Goal: Navigation & Orientation: Find specific page/section

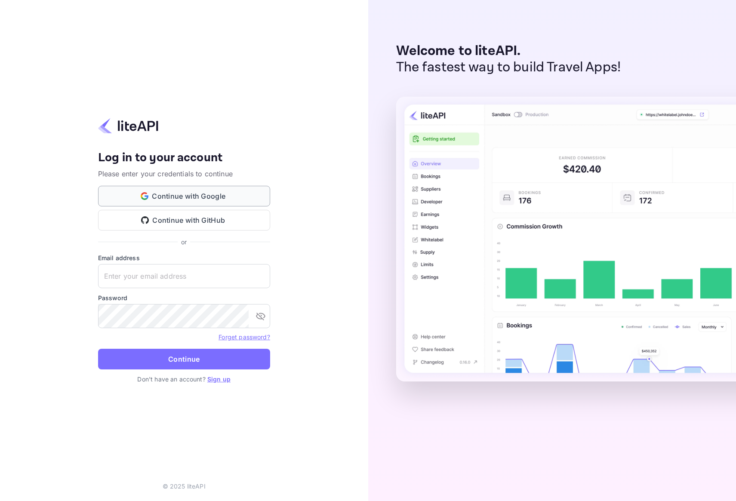
click at [188, 198] on button "Continue with Google" at bounding box center [184, 196] width 172 height 21
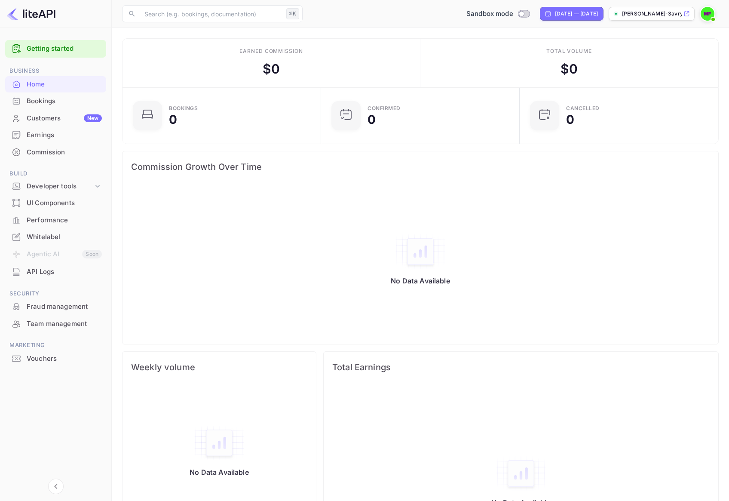
click at [42, 241] on div "Whitelabel" at bounding box center [64, 237] width 75 height 10
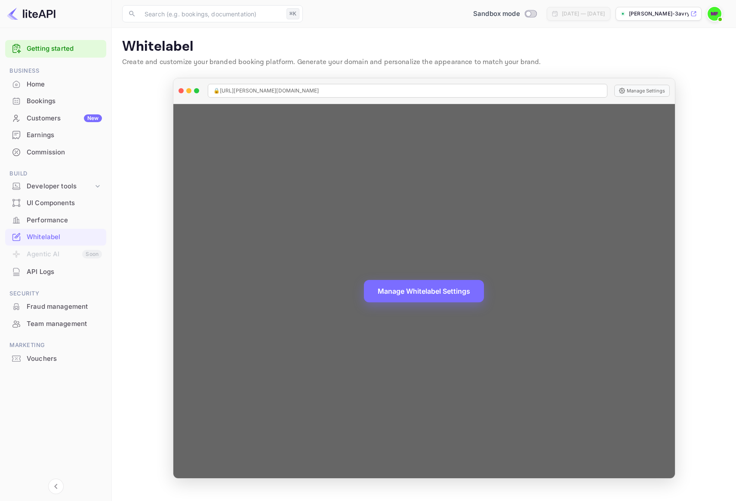
click at [401, 235] on div "Manage Whitelabel Settings" at bounding box center [423, 291] width 501 height 374
click at [410, 249] on div "Manage Whitelabel Settings" at bounding box center [423, 291] width 501 height 374
click at [485, 170] on div "Manage Whitelabel Settings" at bounding box center [423, 291] width 501 height 374
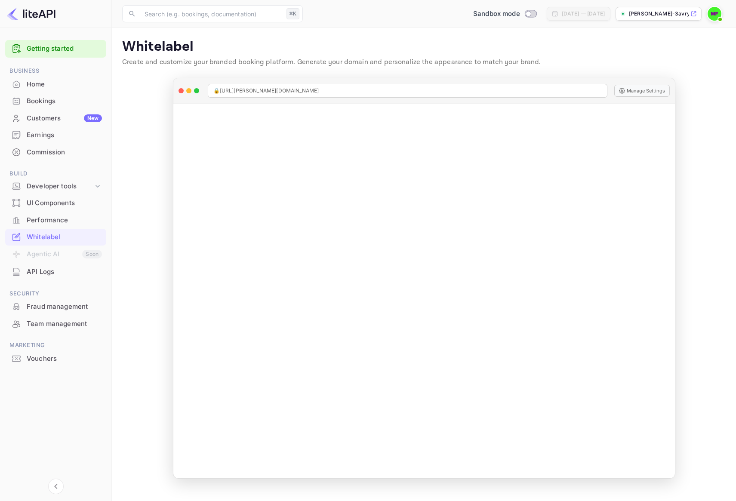
click at [651, 8] on div "[PERSON_NAME]-3avry.nuit..." at bounding box center [658, 14] width 86 height 14
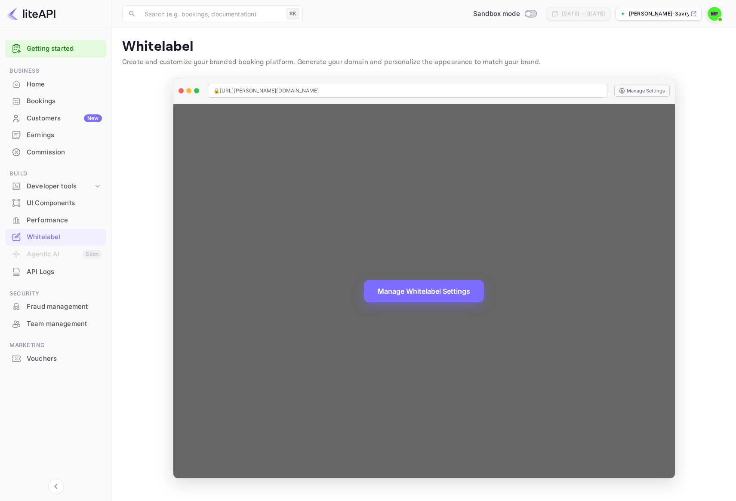
click at [308, 370] on div "Manage Whitelabel Settings" at bounding box center [423, 291] width 501 height 374
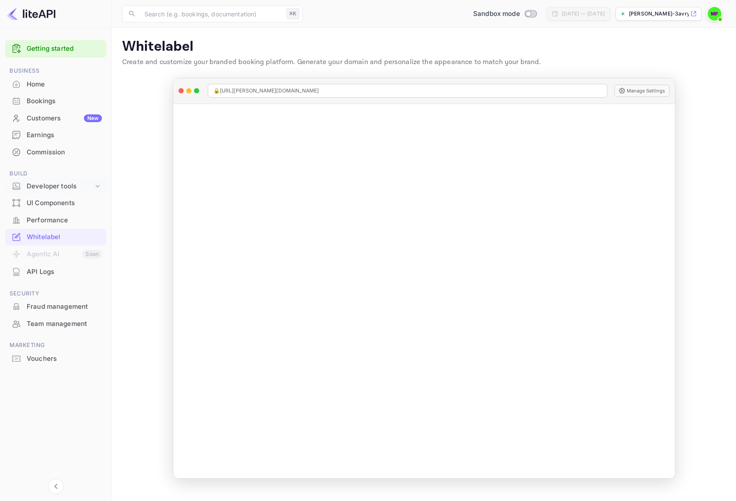
click at [67, 187] on div "Developer tools" at bounding box center [60, 186] width 67 height 10
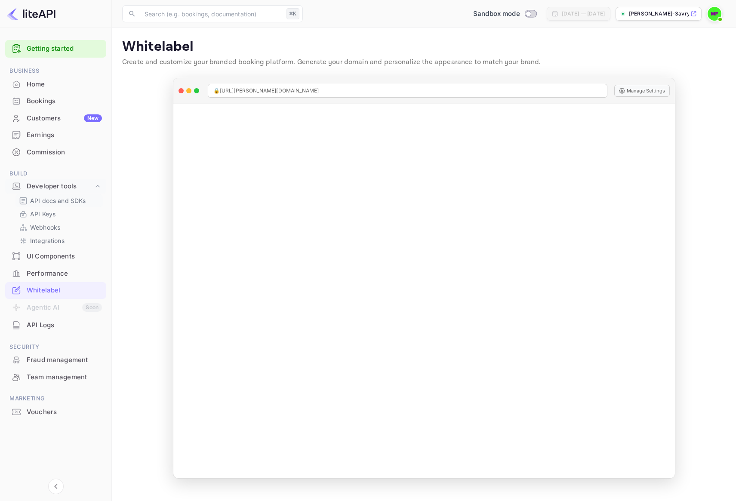
click at [63, 199] on p "API docs and SDKs" at bounding box center [58, 200] width 56 height 9
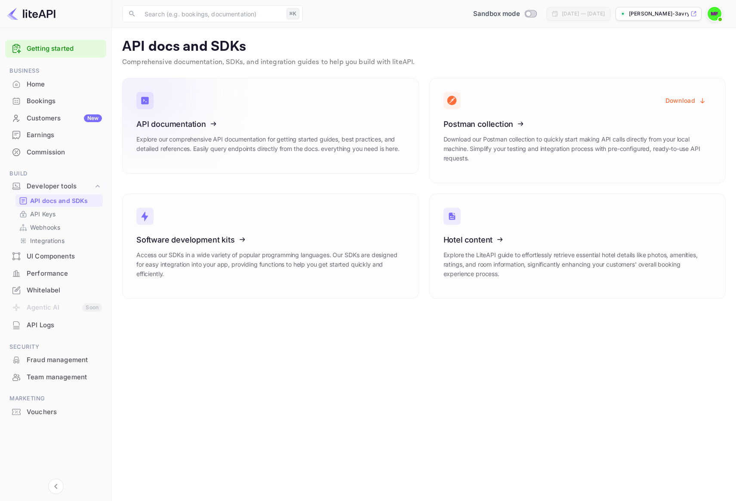
click at [150, 128] on icon at bounding box center [190, 122] width 134 height 89
